Goal: Check status: Check status

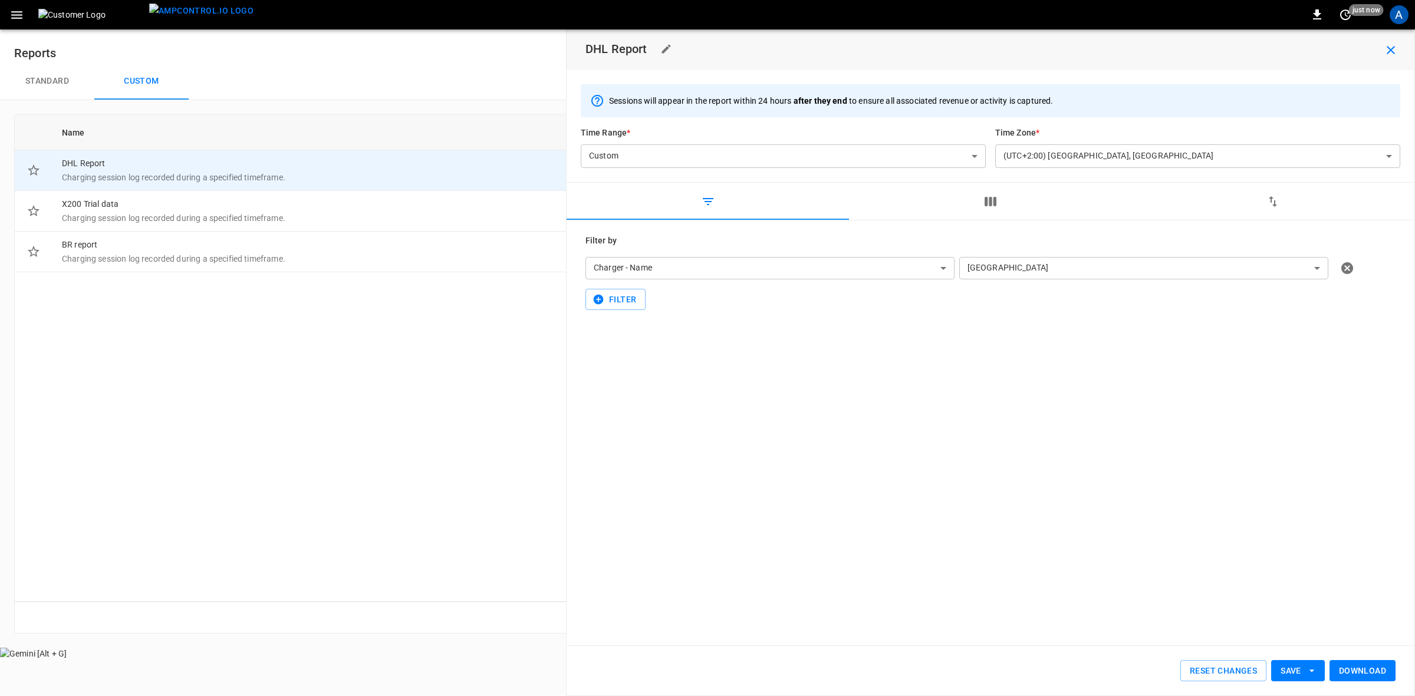
click at [15, 18] on icon "button" at bounding box center [16, 15] width 11 height 8
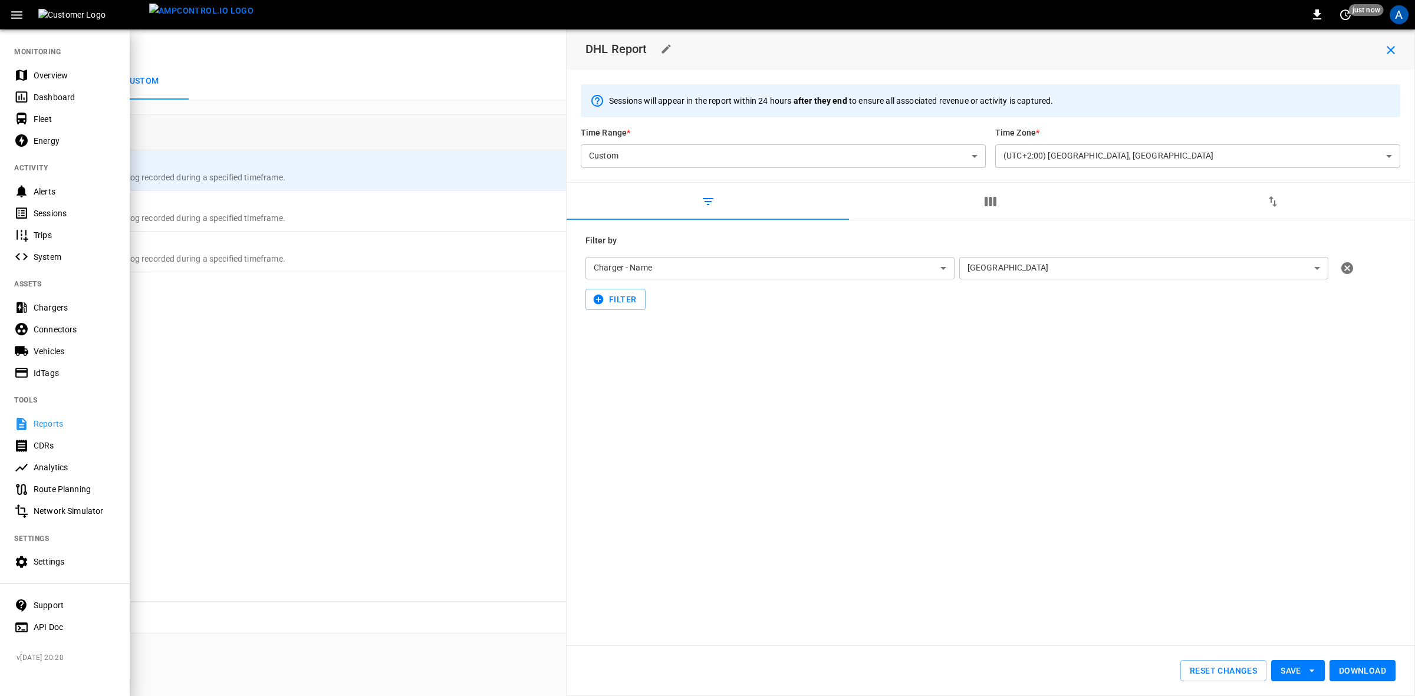
click at [57, 94] on div "Dashboard" at bounding box center [75, 97] width 82 height 12
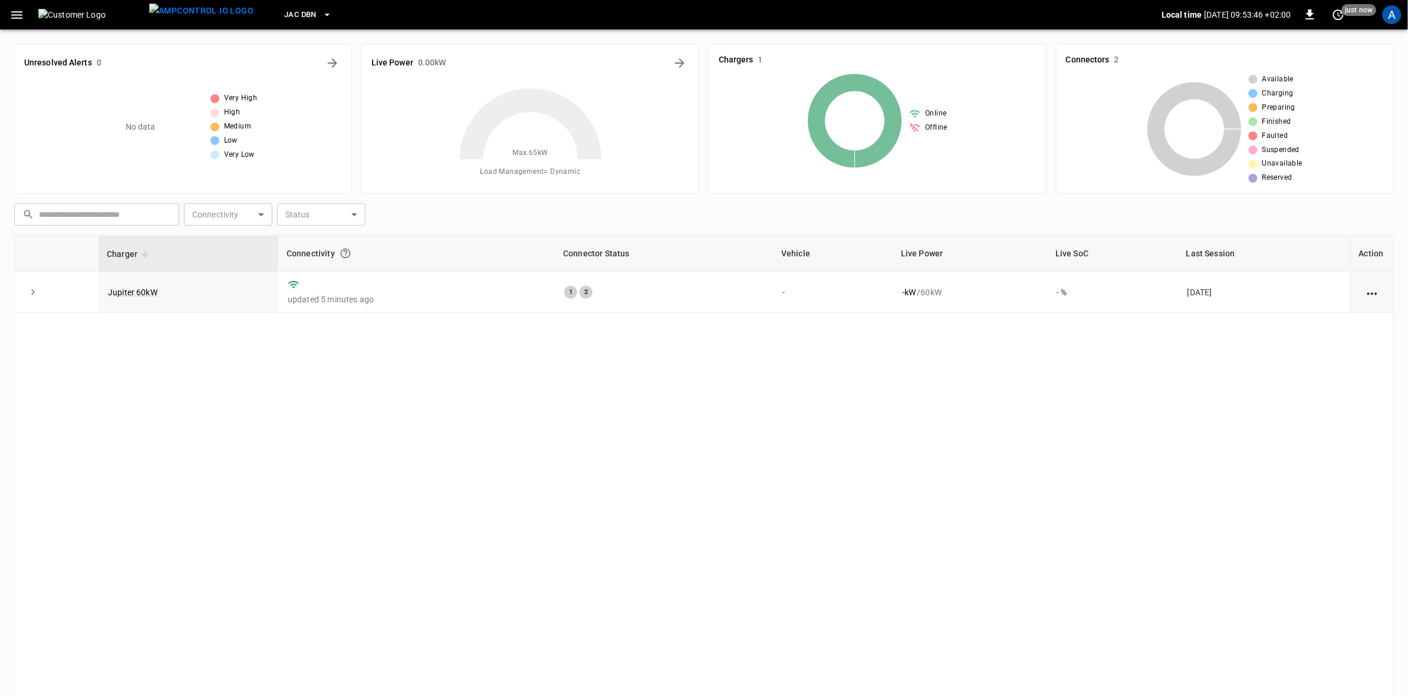
click at [321, 12] on icon "button" at bounding box center [327, 15] width 12 height 12
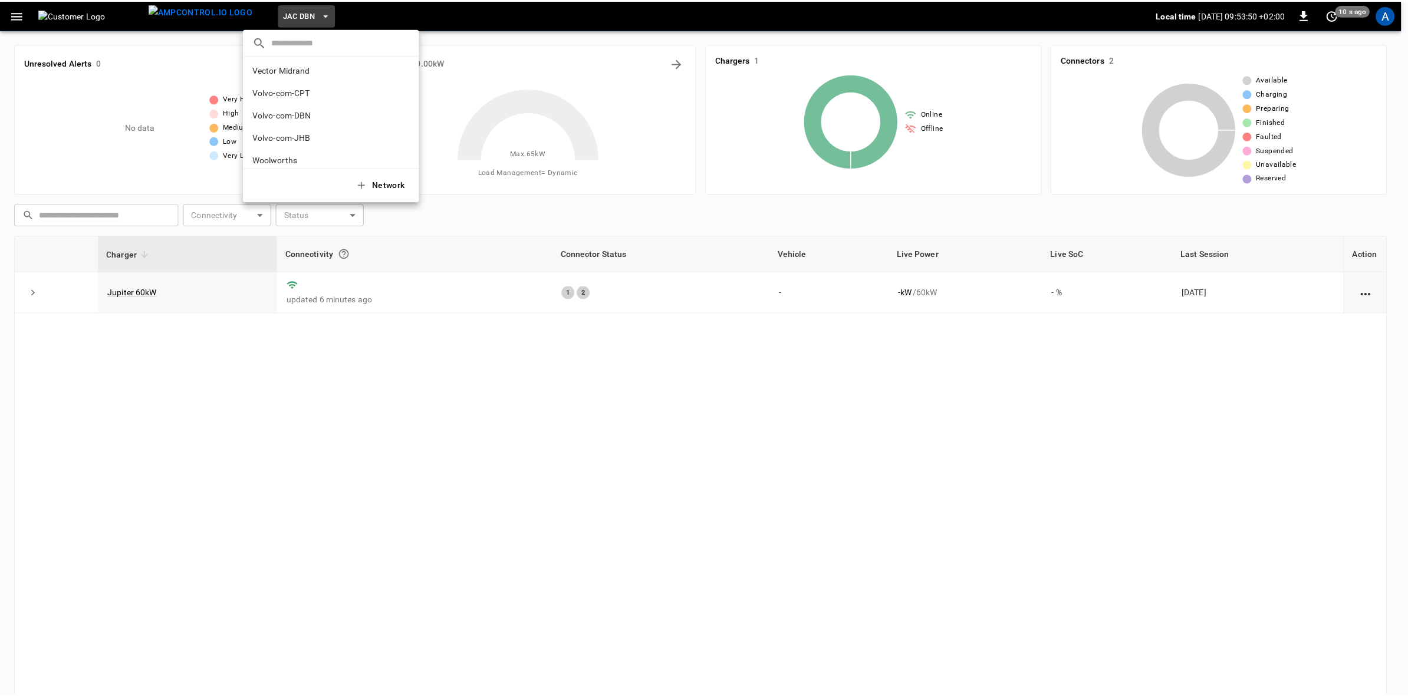
scroll to position [233, 0]
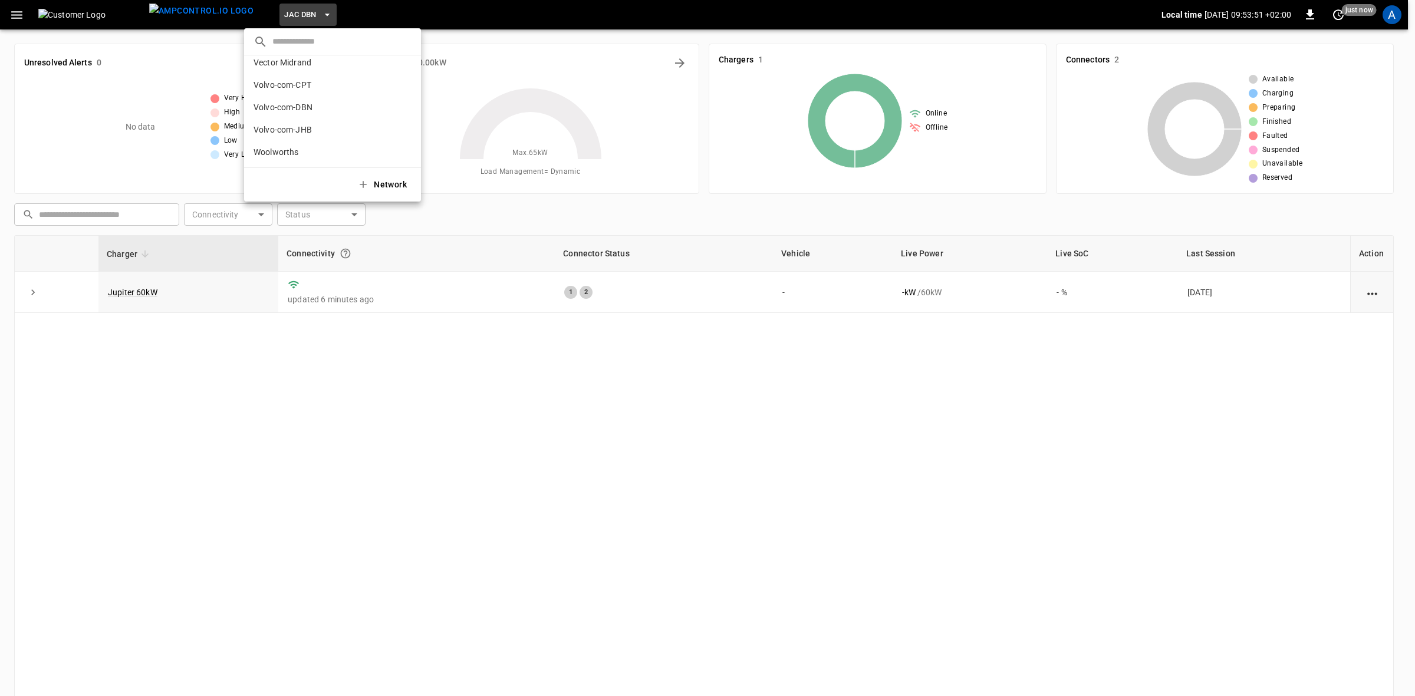
click at [1393, 15] on div at bounding box center [707, 348] width 1415 height 696
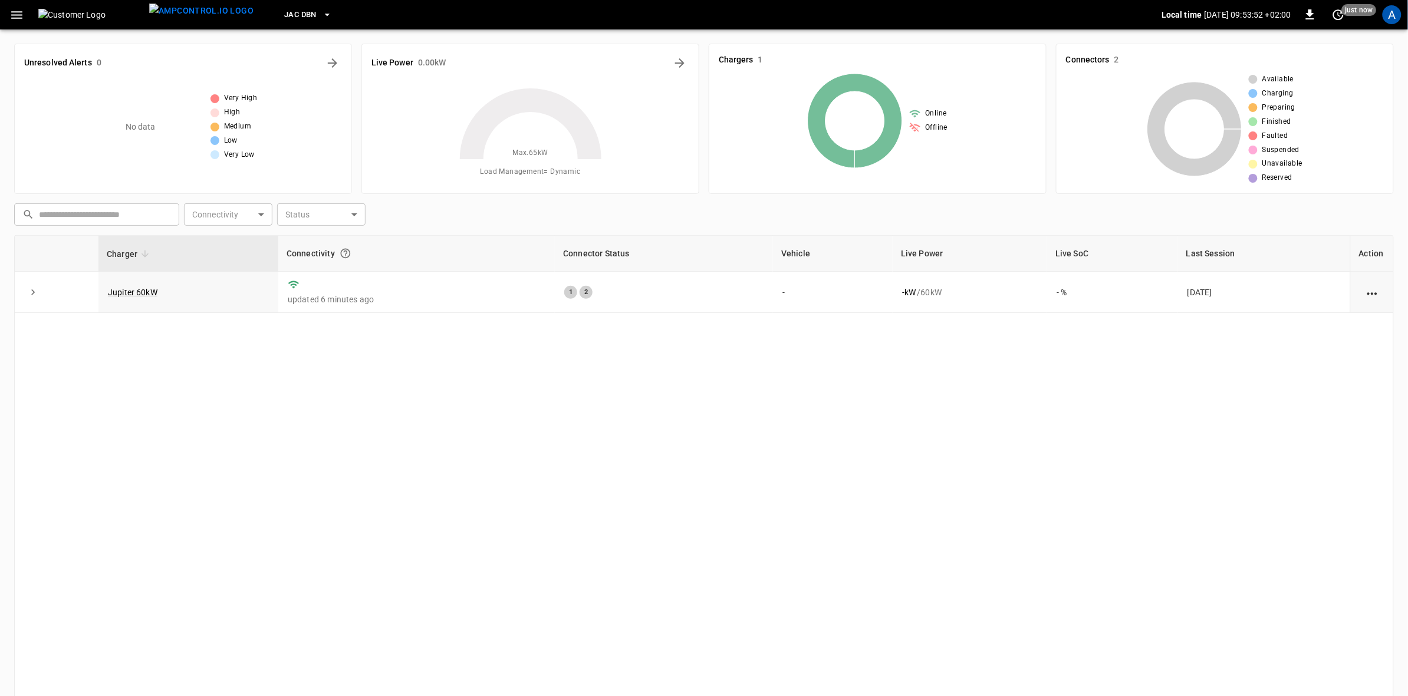
click at [1392, 24] on div "A" at bounding box center [1392, 15] width 22 height 22
click at [1392, 22] on div "A" at bounding box center [1392, 14] width 19 height 19
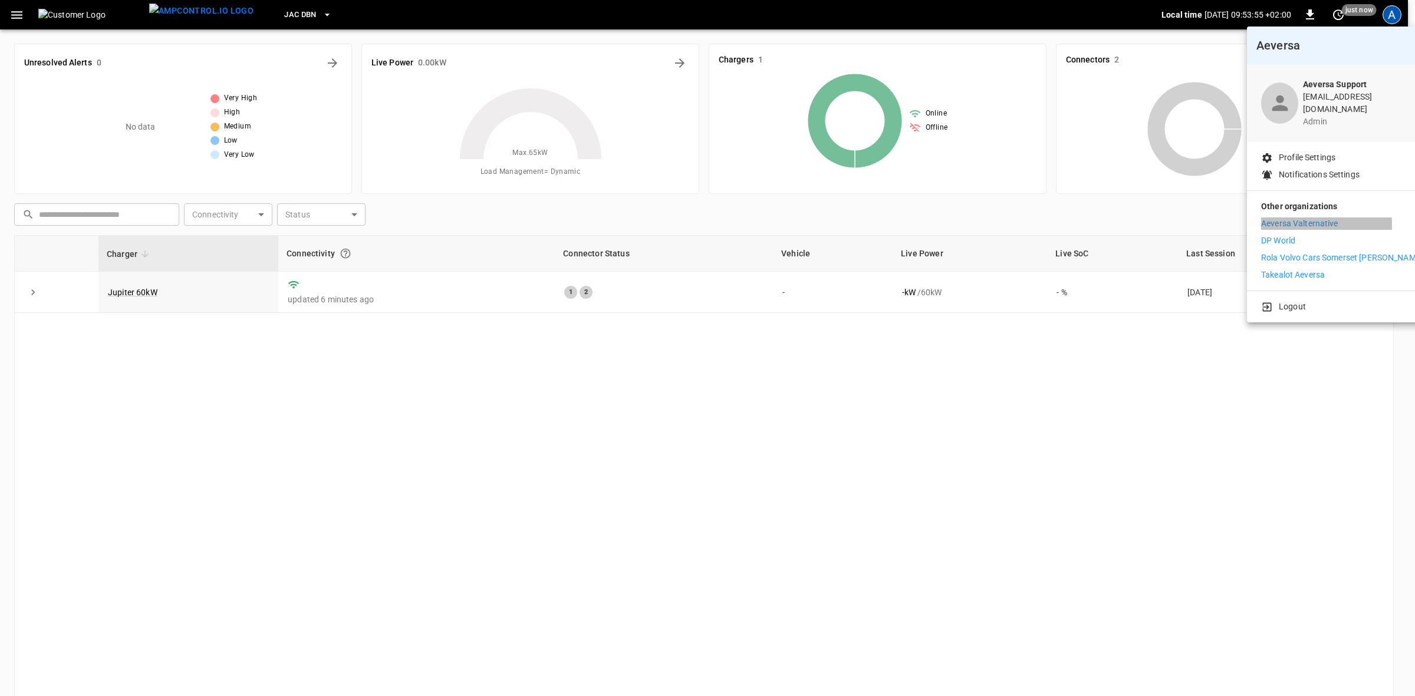
click at [1290, 218] on p "Aeversa Valternative" at bounding box center [1299, 224] width 77 height 12
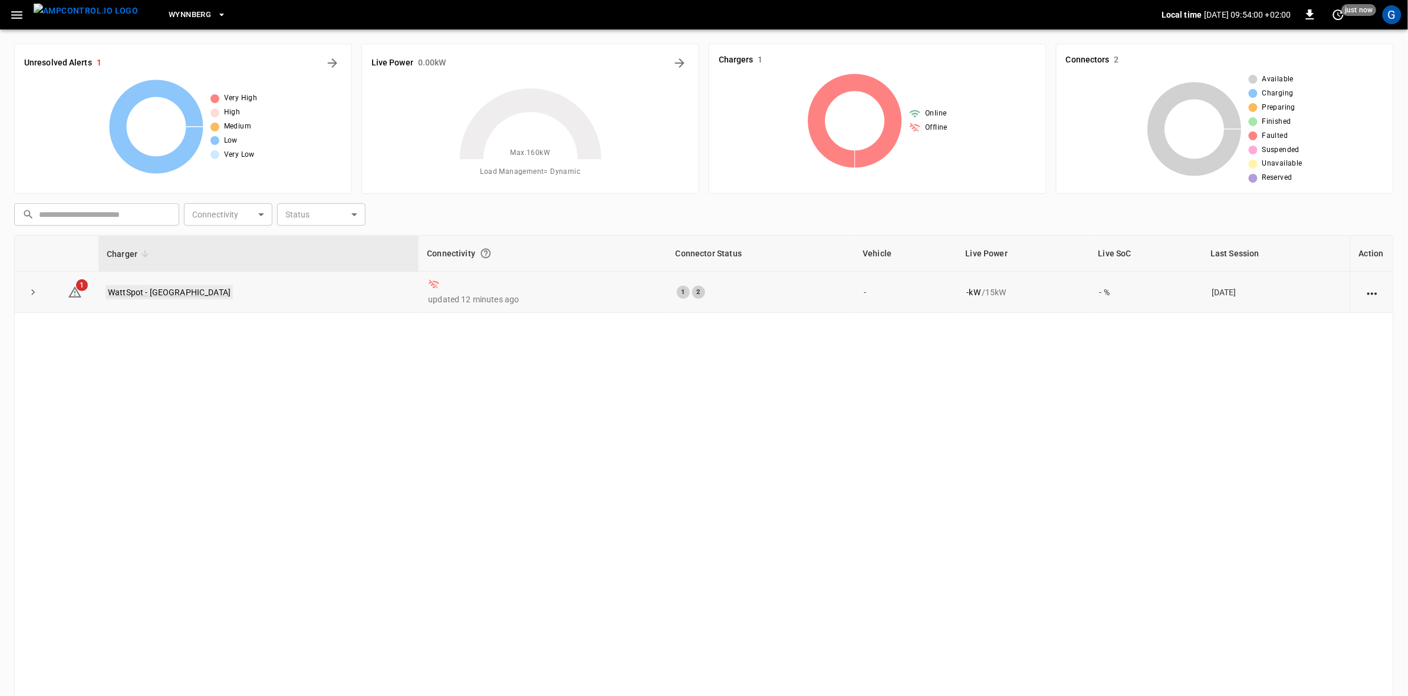
click at [145, 295] on link "WattSpot - Wynberg" at bounding box center [169, 292] width 127 height 14
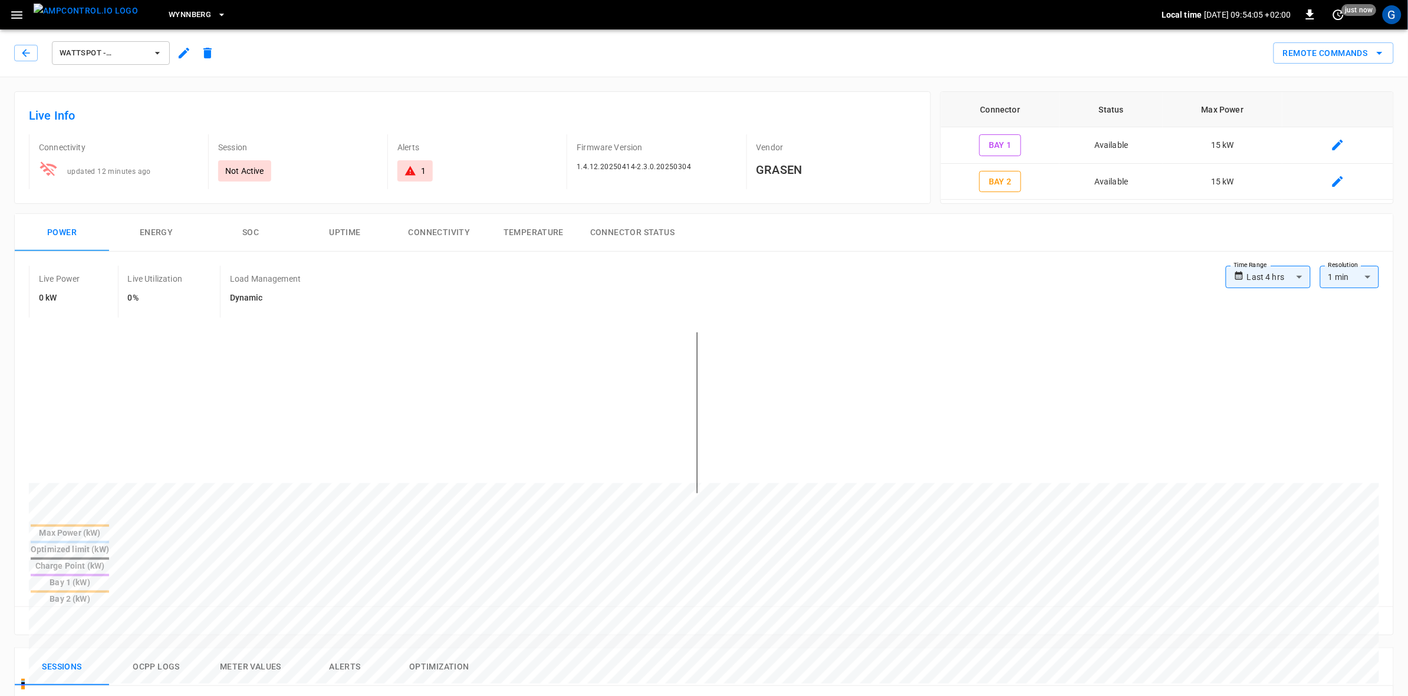
click at [436, 236] on button "Connectivity" at bounding box center [439, 233] width 94 height 38
